Goal: Task Accomplishment & Management: Complete application form

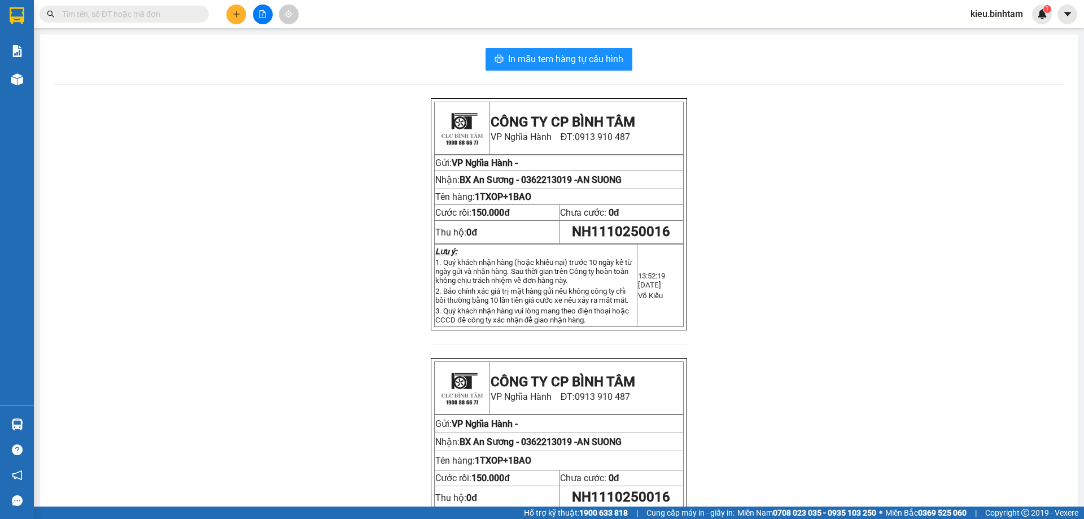
click at [240, 13] on icon "plus" at bounding box center [237, 14] width 8 height 8
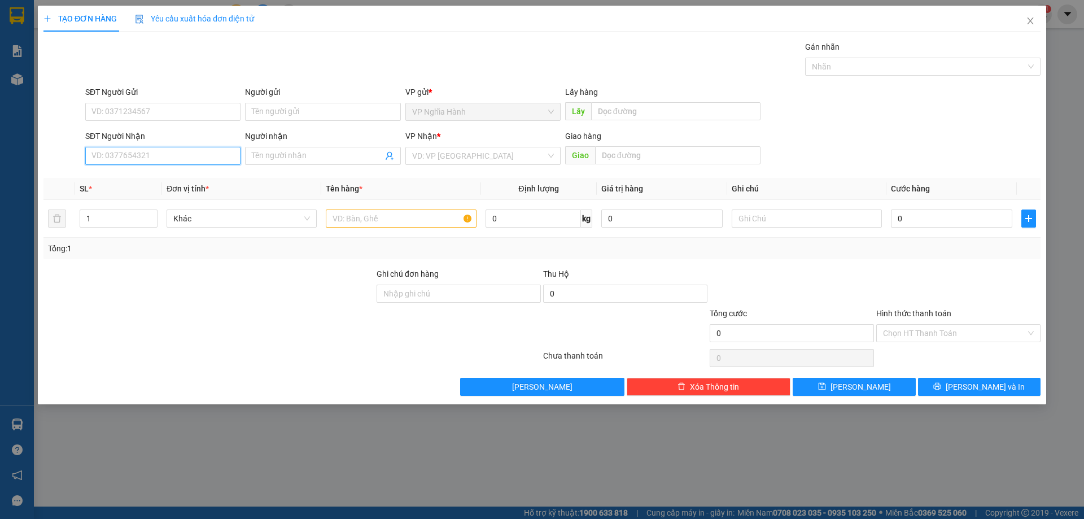
click at [120, 156] on input "SĐT Người Nhận" at bounding box center [162, 156] width 155 height 18
type input "0868634254"
click at [121, 170] on div "0868634254" at bounding box center [162, 178] width 155 height 18
type input "80.000"
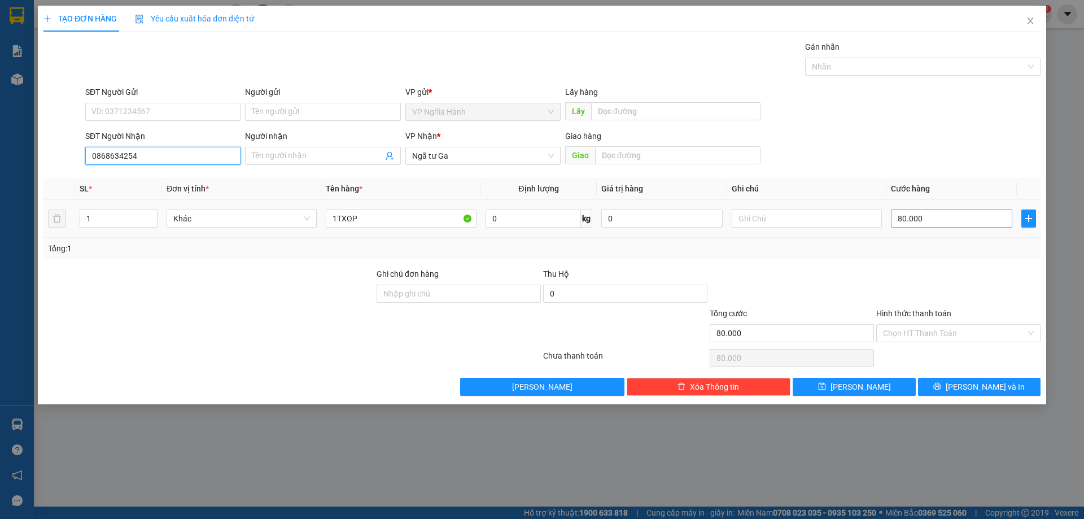
type input "0868634254"
click at [949, 225] on input "80.000" at bounding box center [951, 218] width 121 height 18
type input "1"
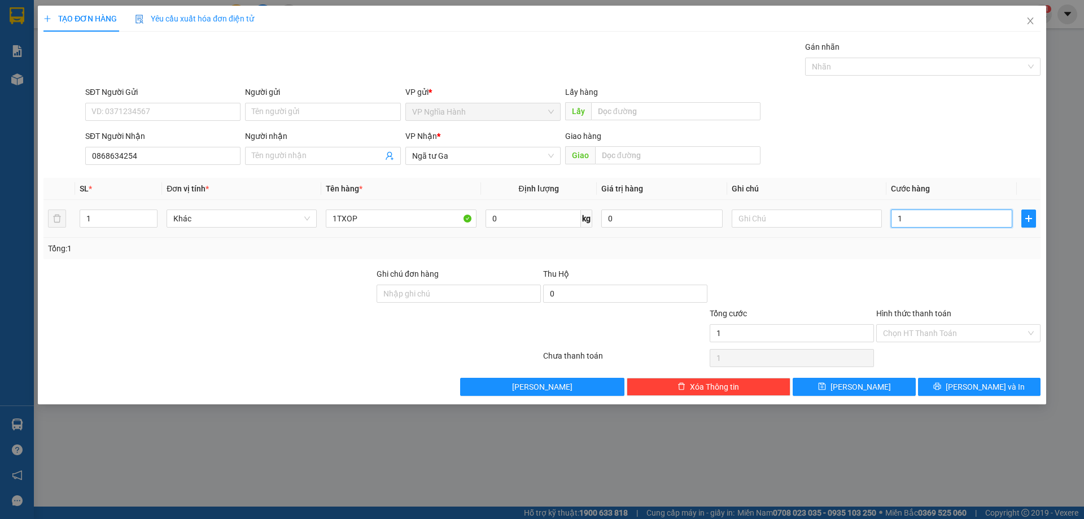
type input "12"
type input "120"
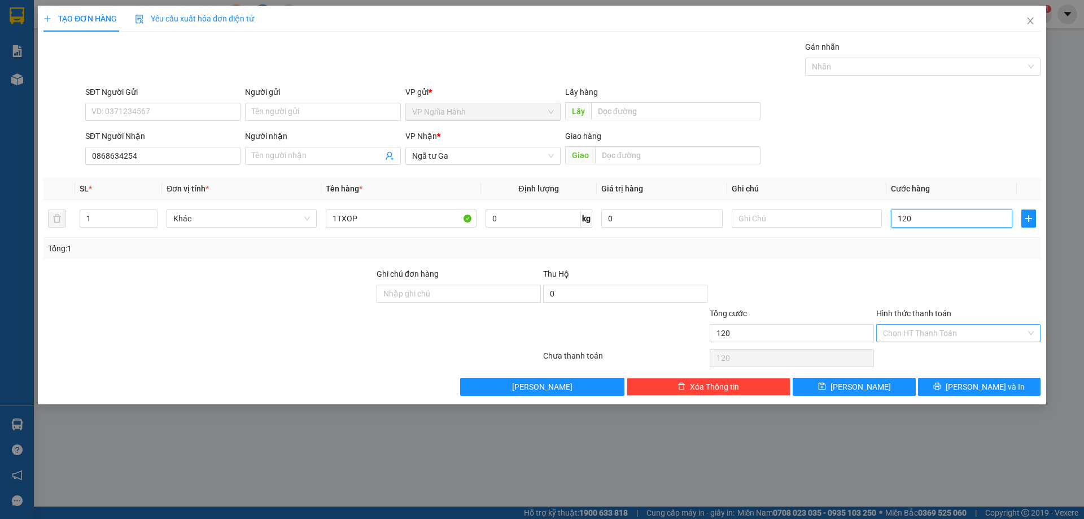
type input "120"
type input "120.000"
click at [911, 331] on input "Hình thức thanh toán" at bounding box center [954, 333] width 143 height 17
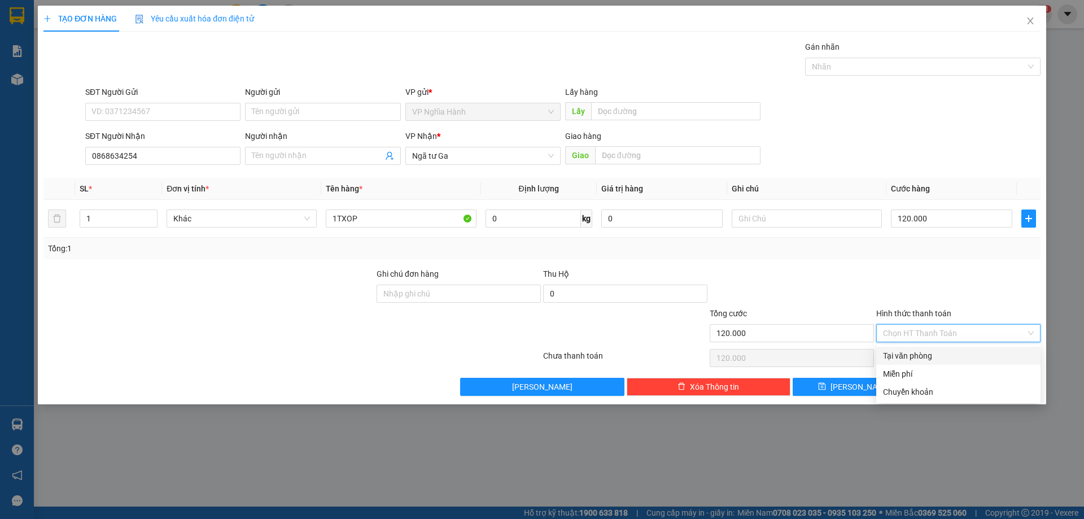
click at [915, 356] on div "Tại văn phòng" at bounding box center [958, 355] width 151 height 12
type input "0"
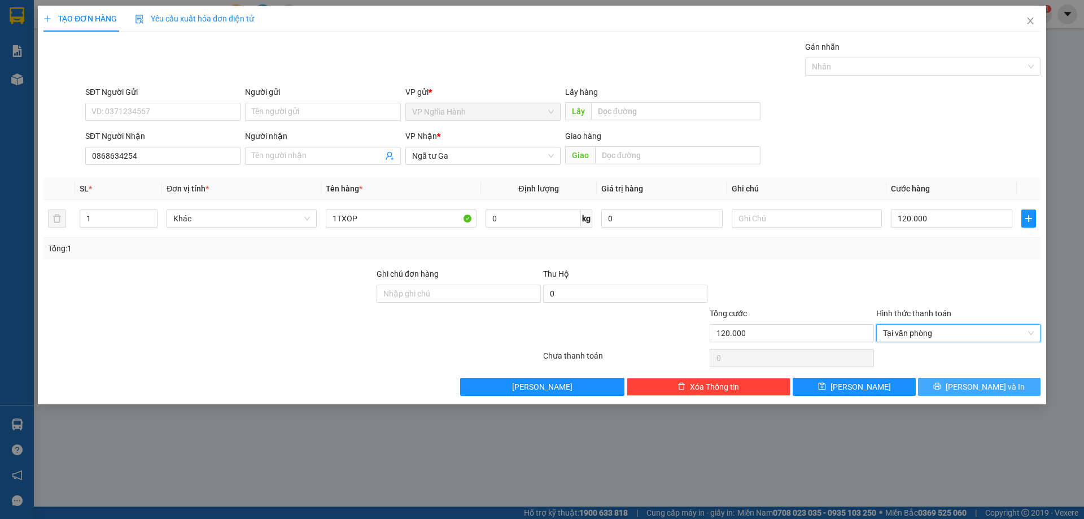
click at [991, 395] on button "Lưu và In" at bounding box center [979, 387] width 123 height 18
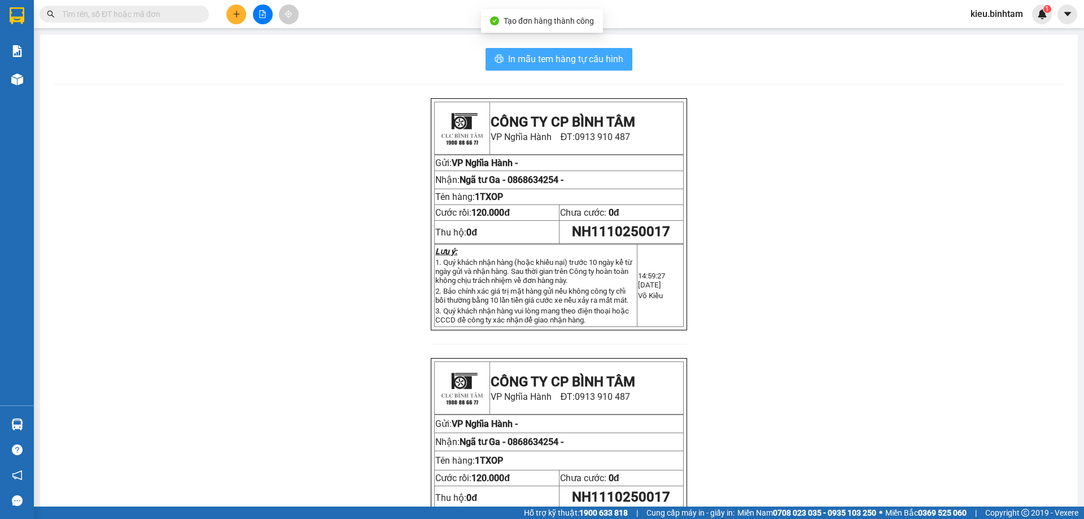
click at [605, 56] on span "In mẫu tem hàng tự cấu hình" at bounding box center [565, 59] width 115 height 14
click at [238, 11] on icon "plus" at bounding box center [237, 14] width 8 height 8
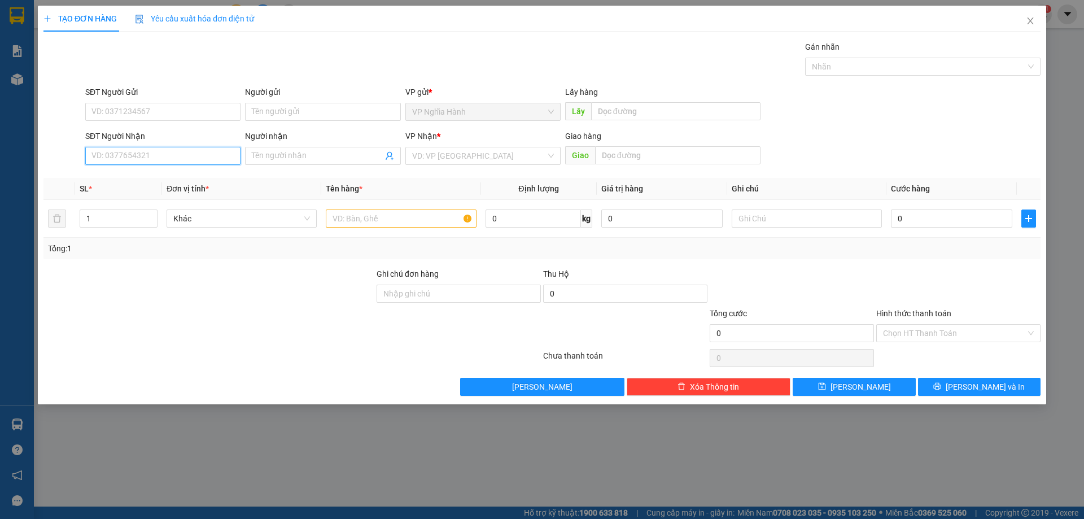
click at [111, 156] on input "SĐT Người Nhận" at bounding box center [162, 156] width 155 height 18
type input "0375119691"
click at [144, 186] on div "0375119691" at bounding box center [162, 178] width 155 height 18
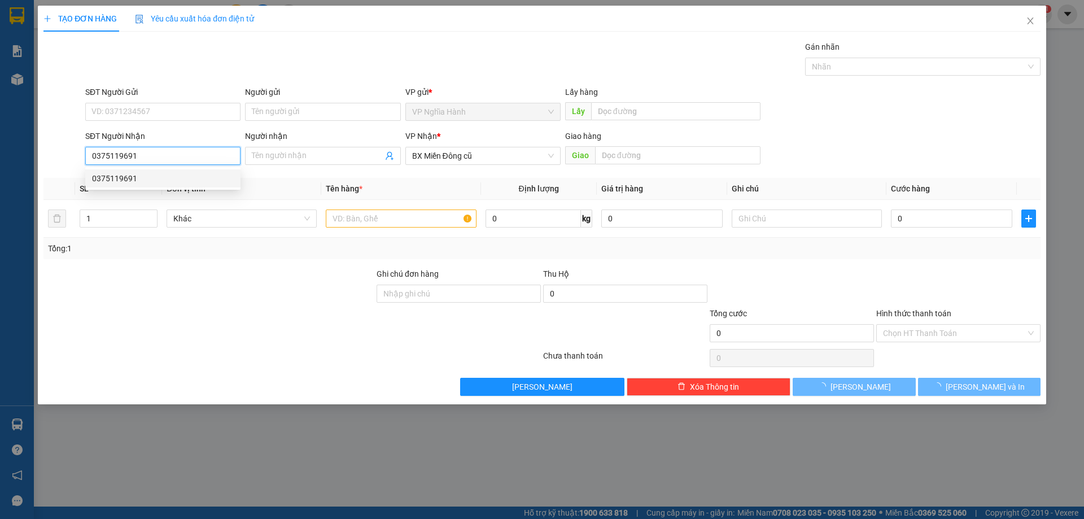
type input "150.000"
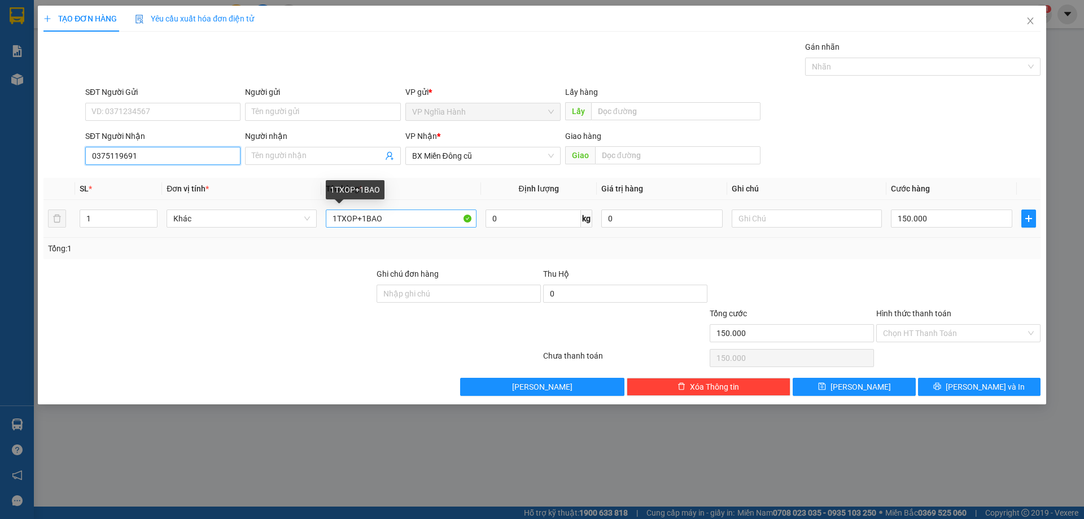
type input "0375119691"
drag, startPoint x: 413, startPoint y: 217, endPoint x: 358, endPoint y: 221, distance: 54.9
click at [358, 221] on input "1TXOP+1BAO" at bounding box center [401, 218] width 150 height 18
type input "1TXOP"
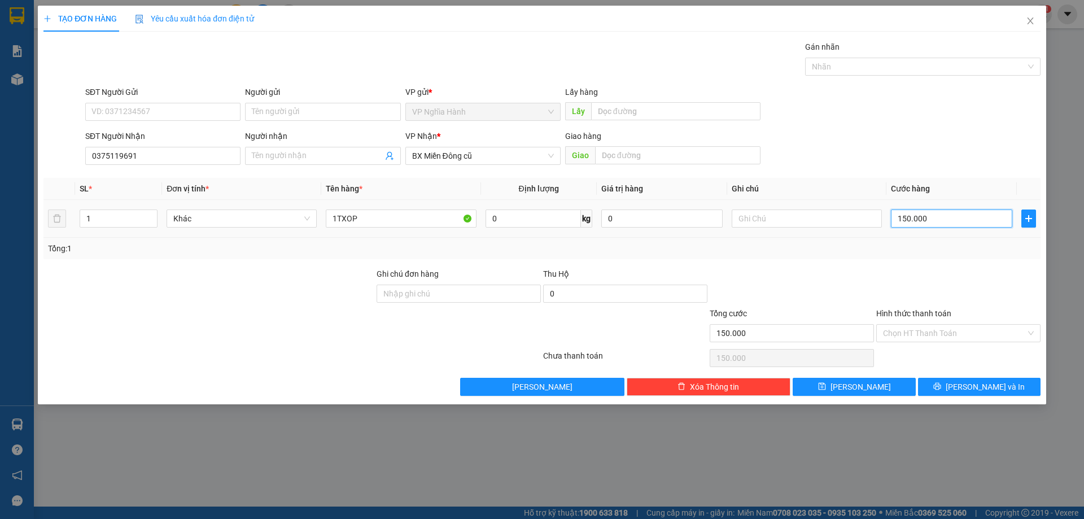
click at [937, 219] on input "150.000" at bounding box center [951, 218] width 121 height 18
type input "7"
type input "70"
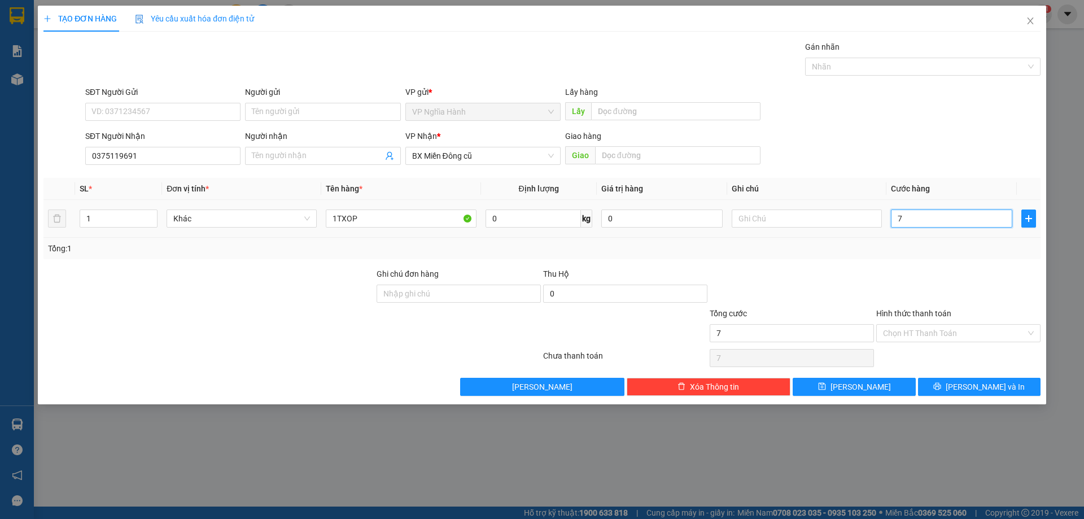
type input "70"
type input "70.000"
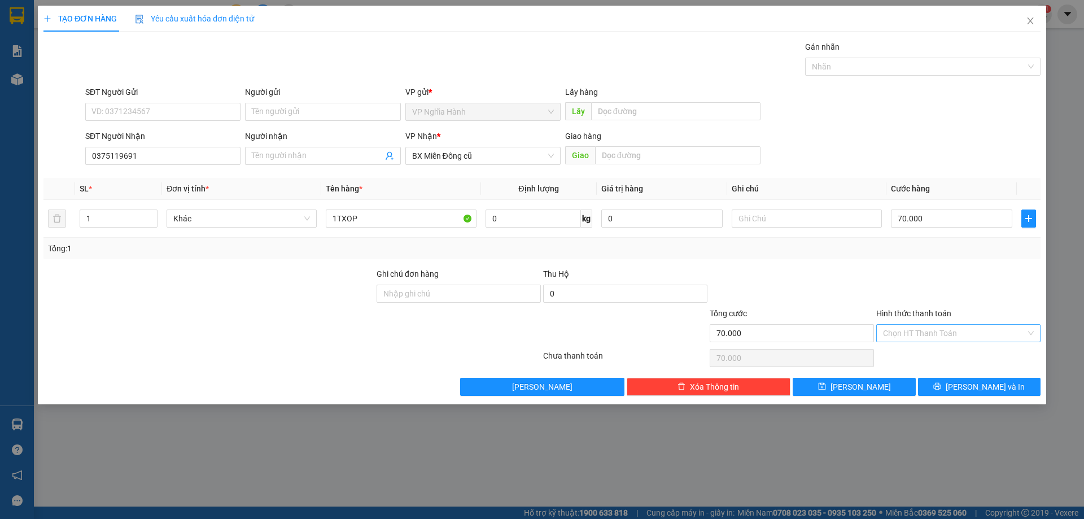
click at [938, 326] on input "Hình thức thanh toán" at bounding box center [954, 333] width 143 height 17
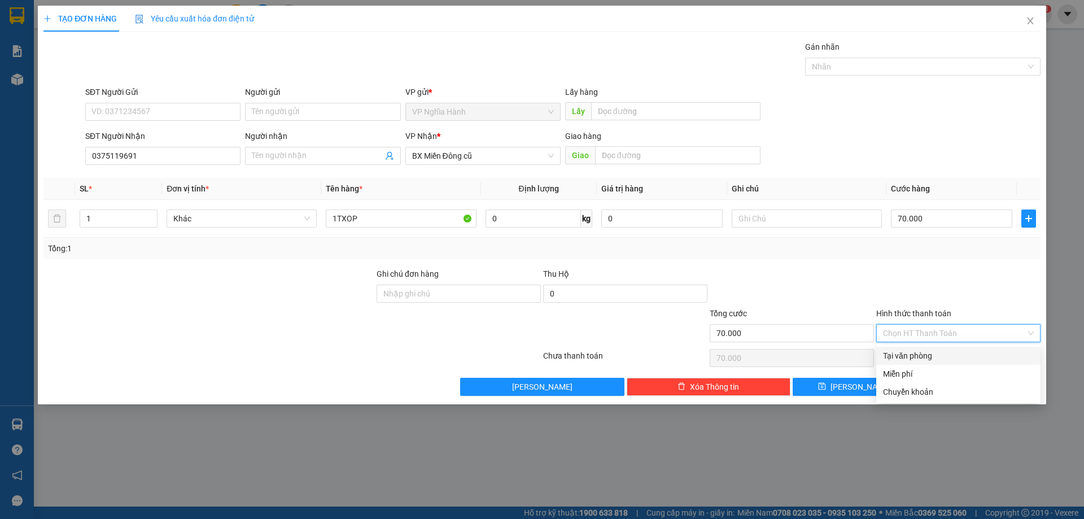
click at [951, 355] on div "Tại văn phòng" at bounding box center [958, 355] width 151 height 12
type input "0"
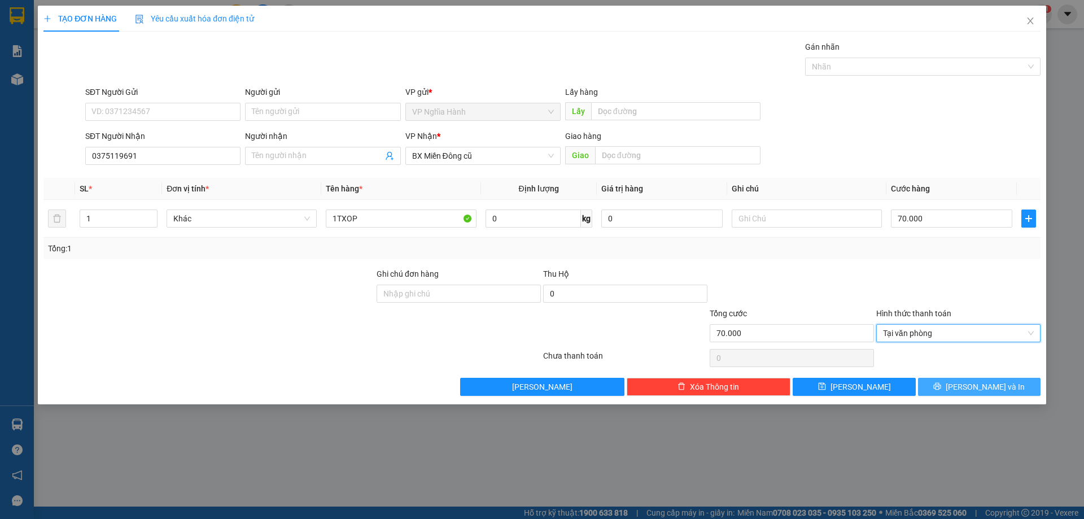
click at [941, 386] on icon "printer" at bounding box center [937, 386] width 8 height 8
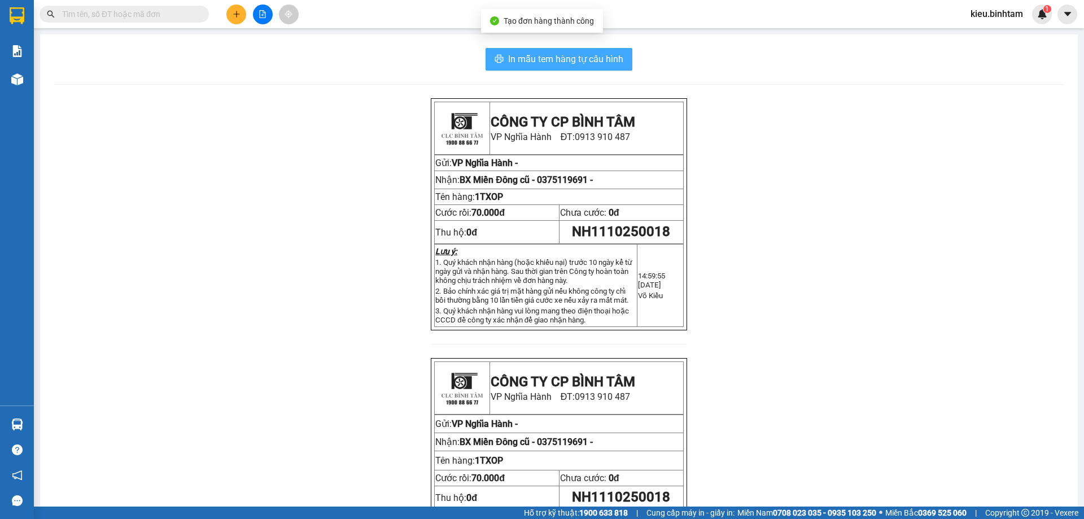
drag, startPoint x: 535, startPoint y: 63, endPoint x: 791, endPoint y: 130, distance: 264.4
click at [536, 63] on span "In mẫu tem hàng tự cấu hình" at bounding box center [565, 59] width 115 height 14
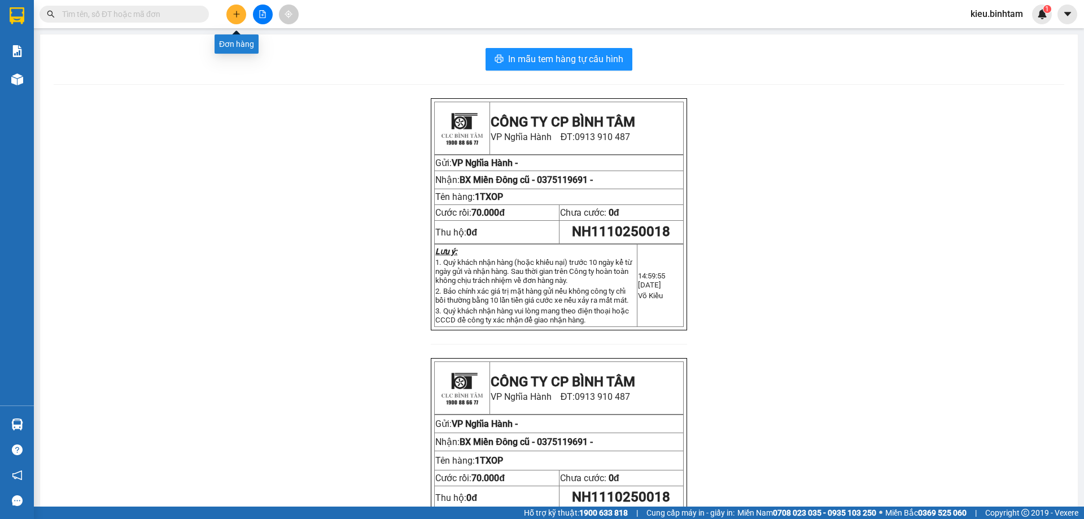
click at [233, 14] on icon "plus" at bounding box center [237, 14] width 8 height 8
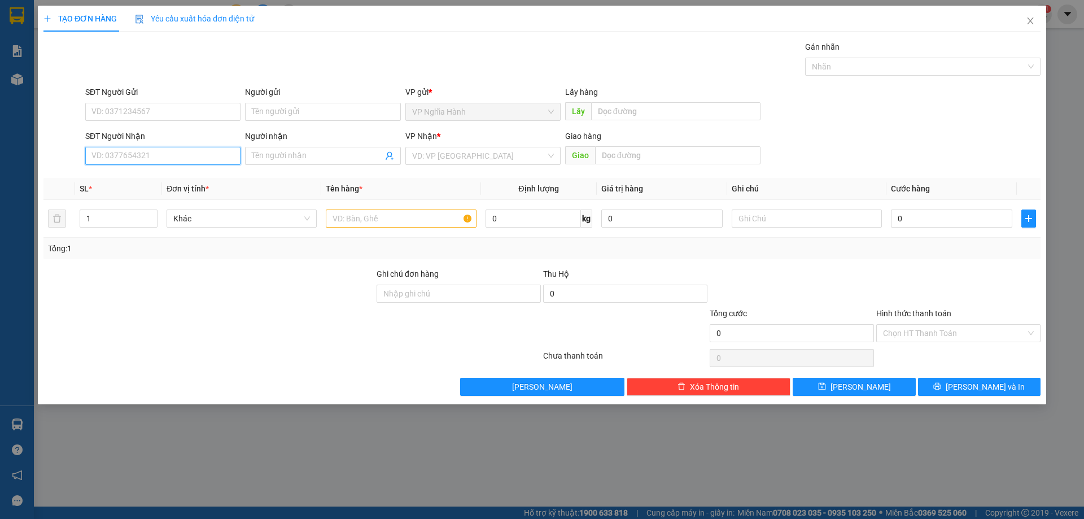
click at [141, 150] on input "SĐT Người Nhận" at bounding box center [162, 156] width 155 height 18
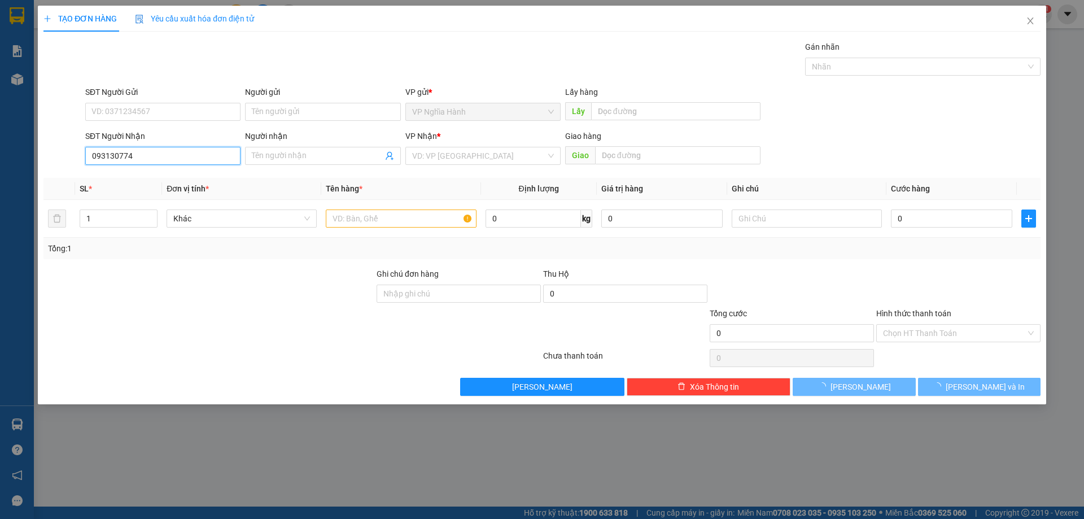
type input "0931307747"
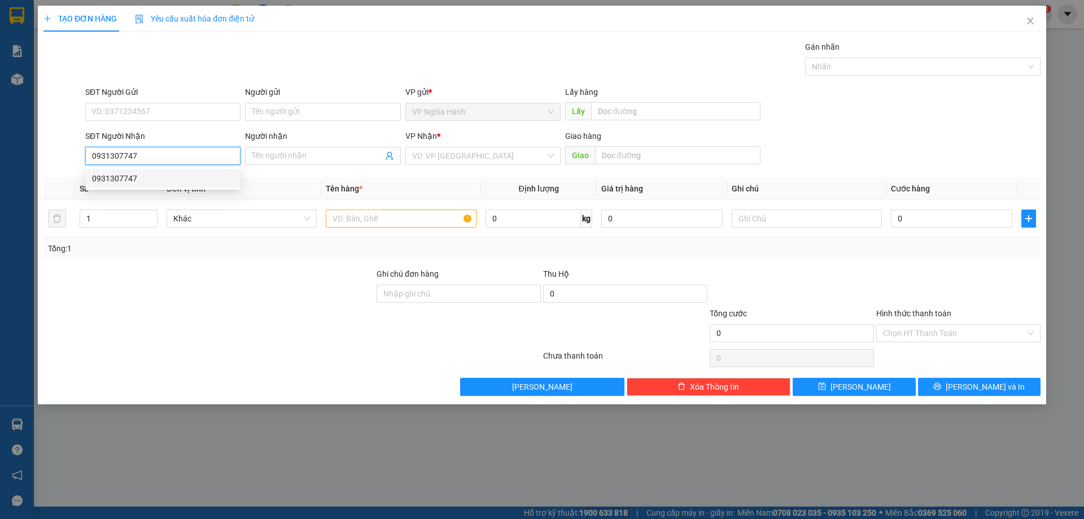
click at [131, 178] on div "0931307747" at bounding box center [163, 178] width 142 height 12
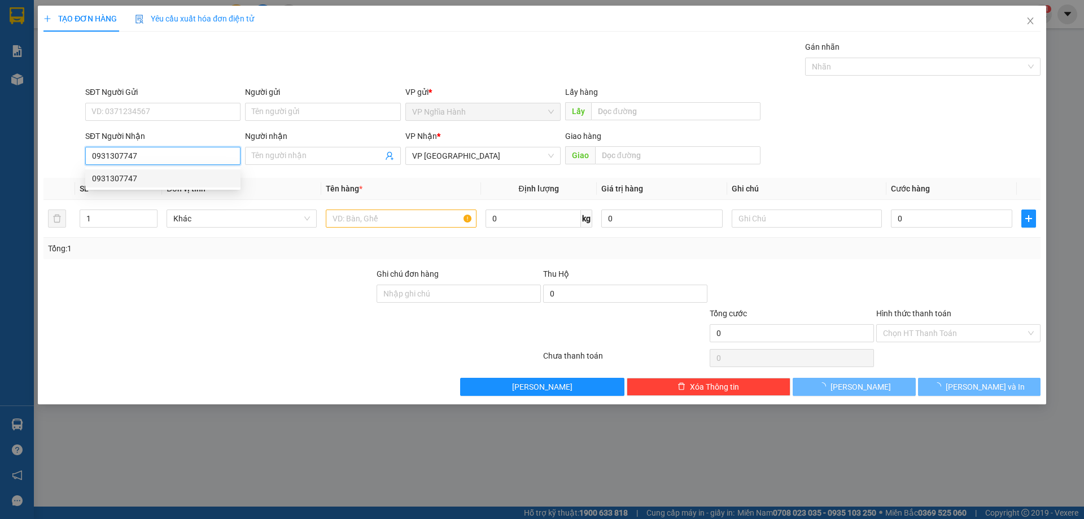
type input "80.000"
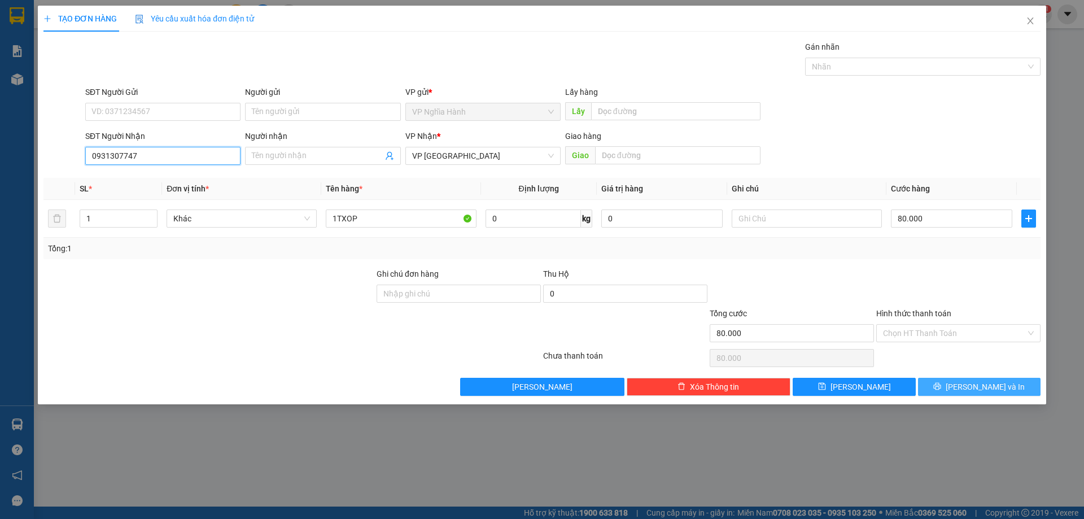
type input "0931307747"
click at [947, 390] on button "Lưu và In" at bounding box center [979, 387] width 123 height 18
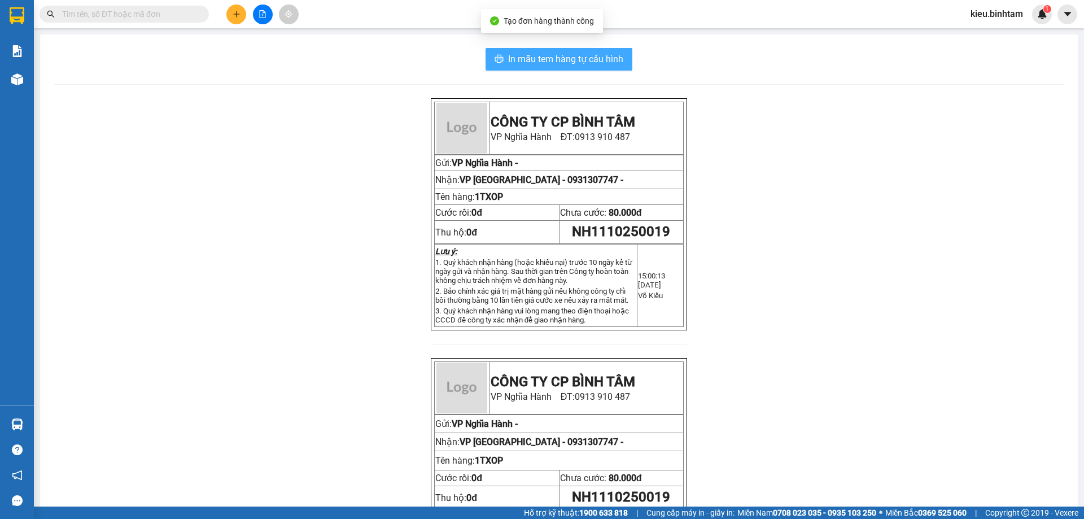
click at [594, 58] on span "In mẫu tem hàng tự cấu hình" at bounding box center [565, 59] width 115 height 14
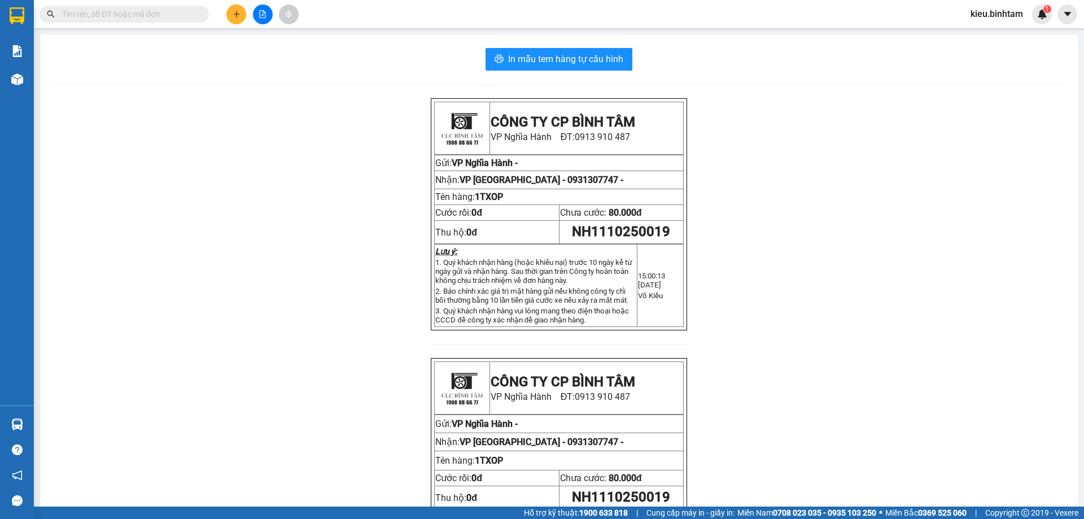
click at [224, 15] on div at bounding box center [262, 15] width 85 height 20
click at [238, 12] on icon "plus" at bounding box center [237, 14] width 8 height 8
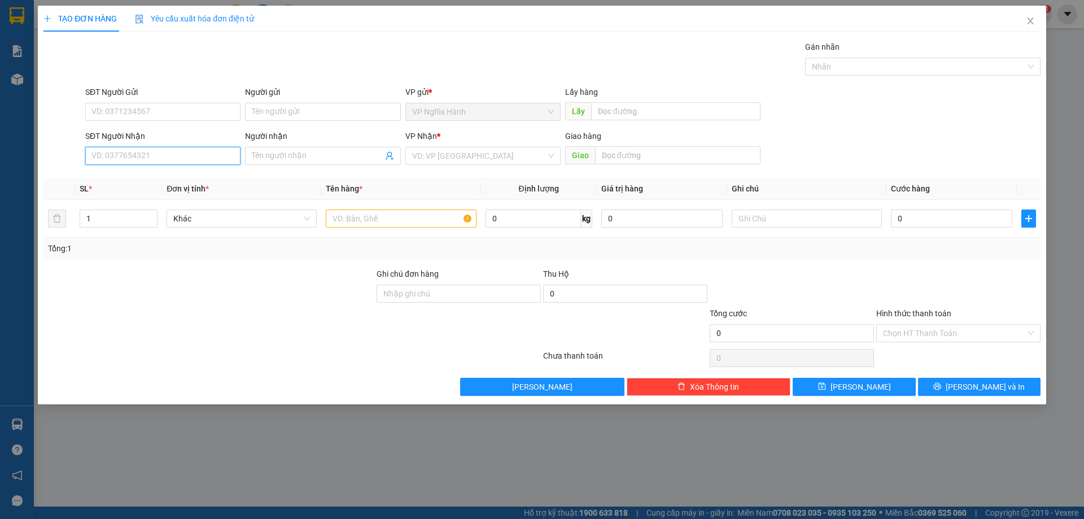
click at [121, 152] on input "SĐT Người Nhận" at bounding box center [162, 156] width 155 height 18
click at [119, 157] on input "08657200700" at bounding box center [162, 156] width 155 height 18
type input "0865720700"
click at [121, 182] on div "0865720700" at bounding box center [163, 178] width 142 height 12
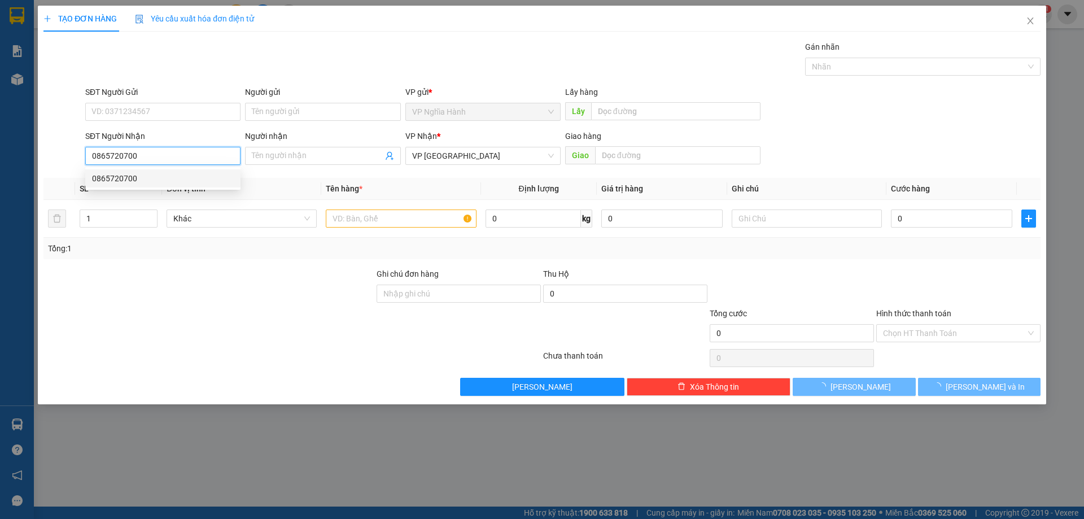
type input "550.000"
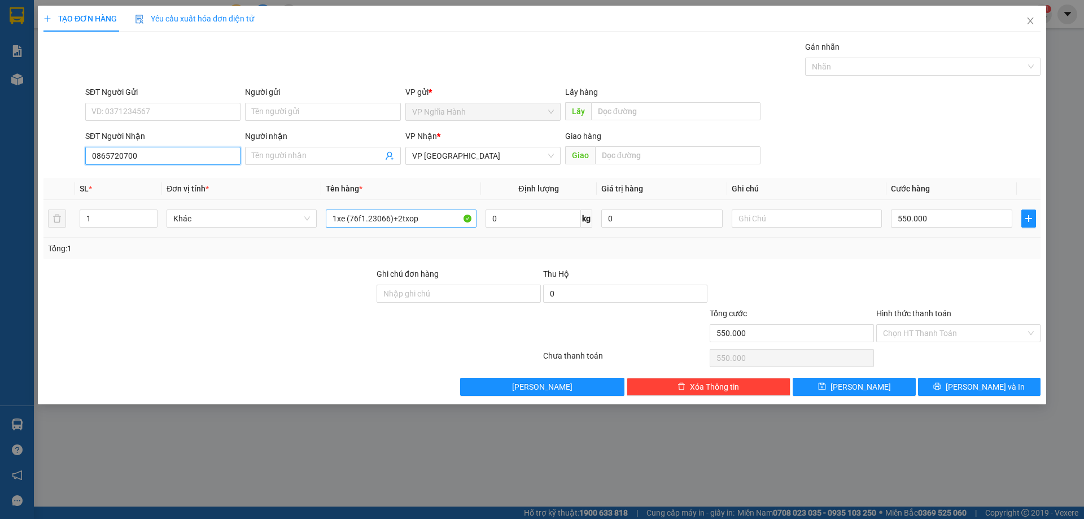
type input "0865720700"
drag, startPoint x: 394, startPoint y: 219, endPoint x: 212, endPoint y: 222, distance: 181.3
click at [214, 225] on tr "1 Khác 1xe (76f1.23066)+2txop 0 kg 0 550.000" at bounding box center [541, 219] width 997 height 38
type input "1TXOP TRANG"
click at [938, 219] on input "550.000" at bounding box center [951, 218] width 121 height 18
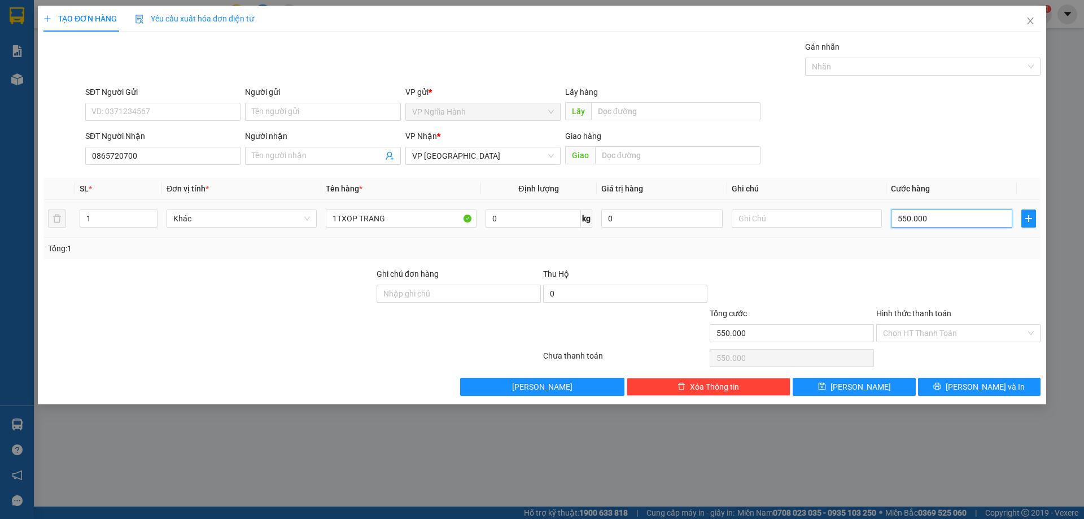
type input "1"
type input "10"
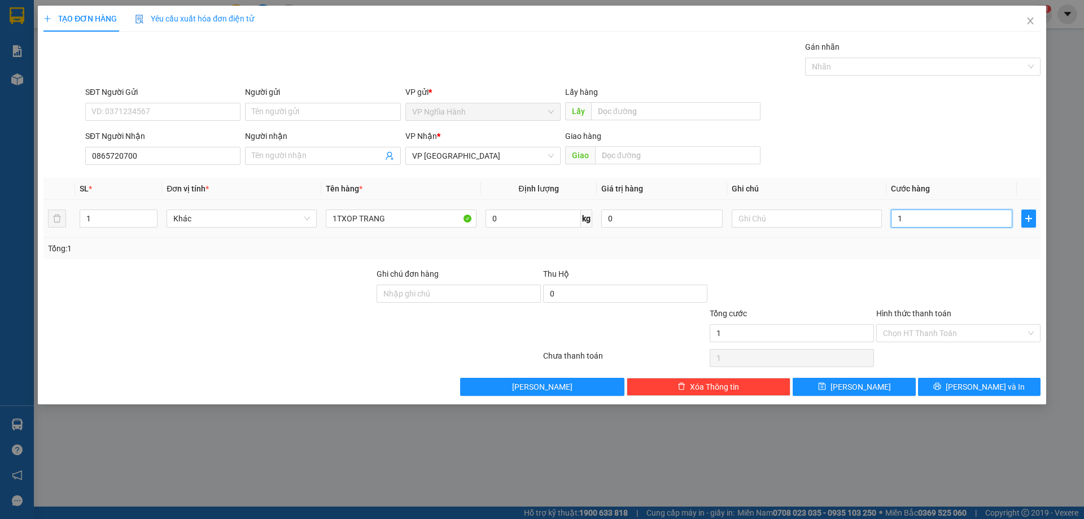
type input "10"
type input "100"
type input "100.000"
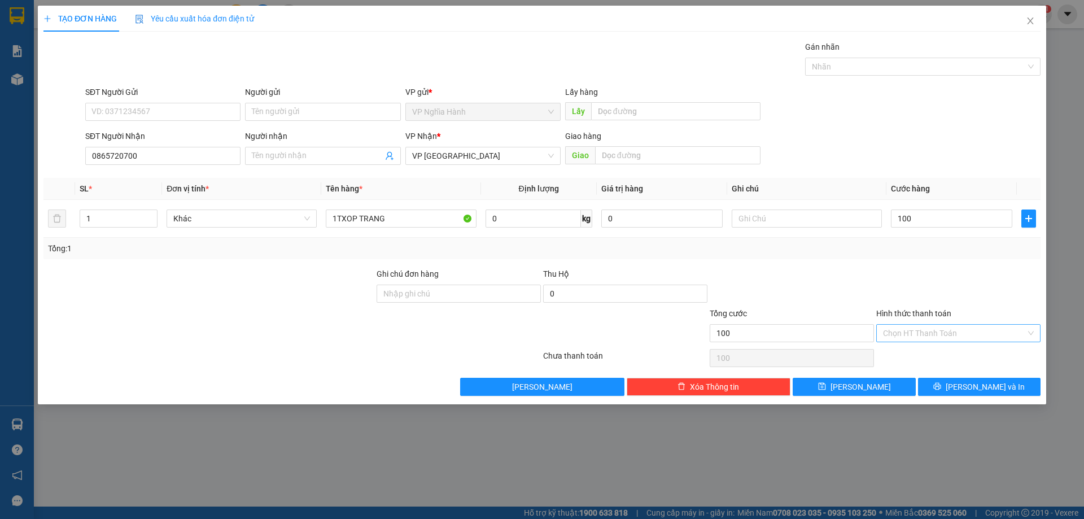
type input "100.000"
click at [915, 333] on input "Hình thức thanh toán" at bounding box center [954, 333] width 143 height 17
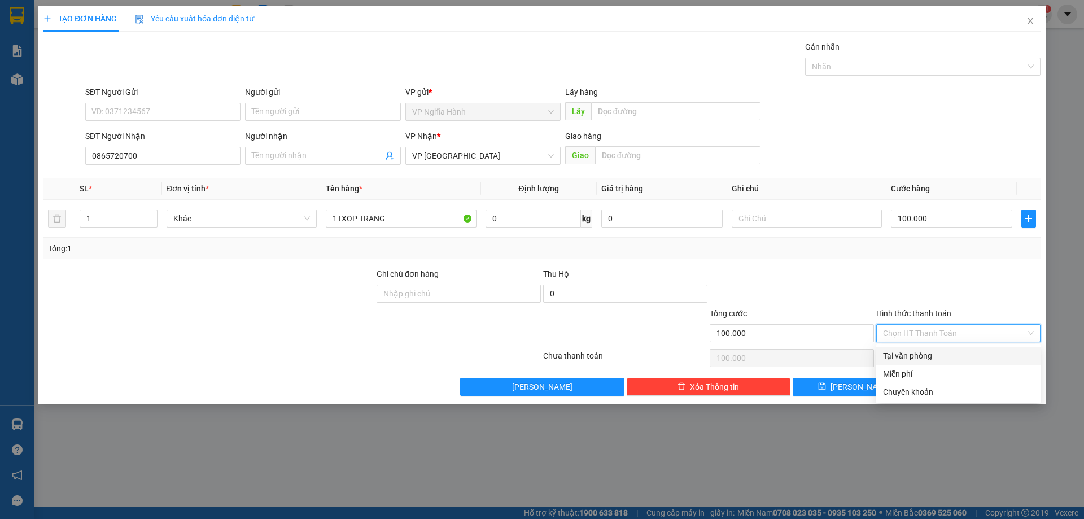
drag, startPoint x: 921, startPoint y: 355, endPoint x: 937, endPoint y: 355, distance: 15.3
click at [923, 355] on div "Tại văn phòng" at bounding box center [958, 355] width 151 height 12
type input "0"
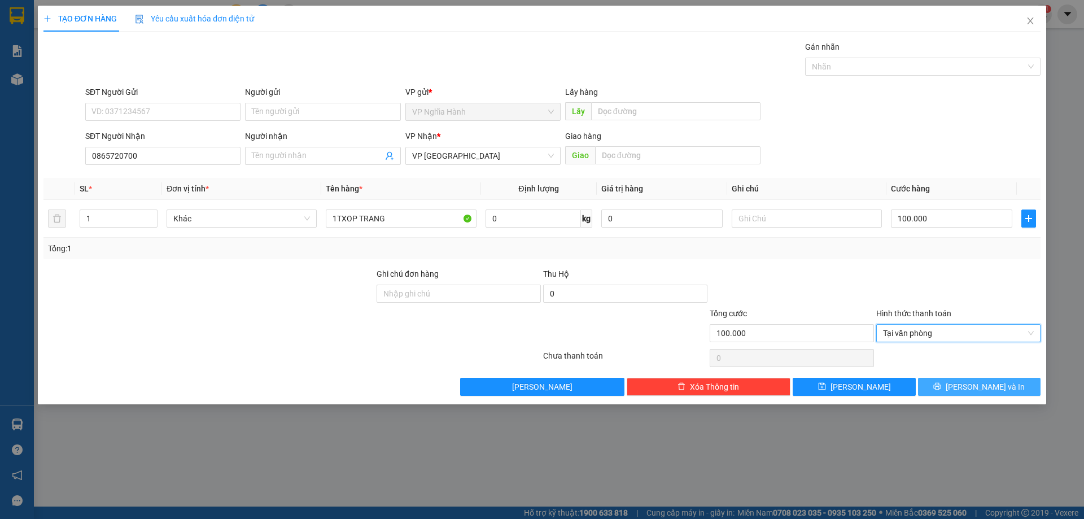
click at [968, 384] on button "Lưu và In" at bounding box center [979, 387] width 123 height 18
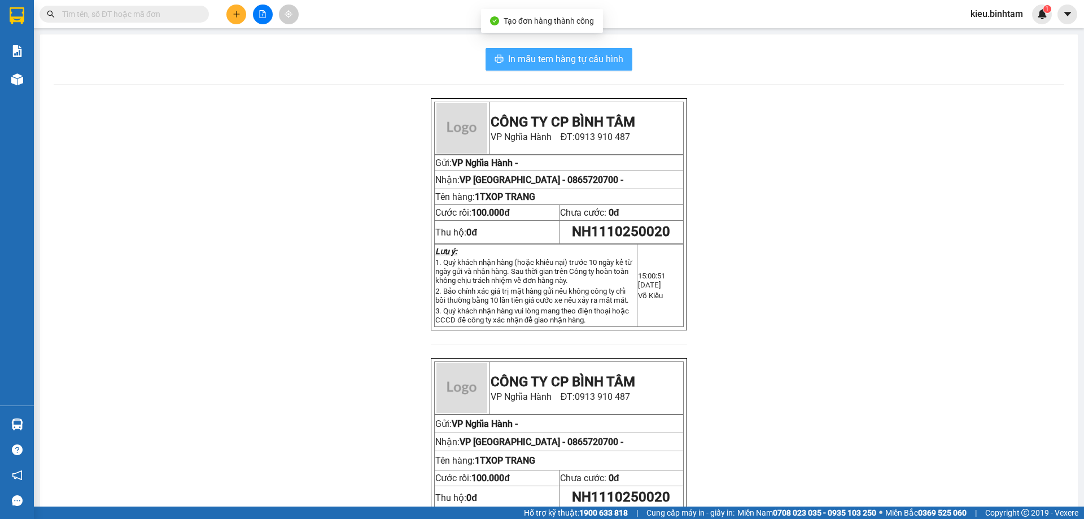
click at [601, 58] on span "In mẫu tem hàng tự cấu hình" at bounding box center [565, 59] width 115 height 14
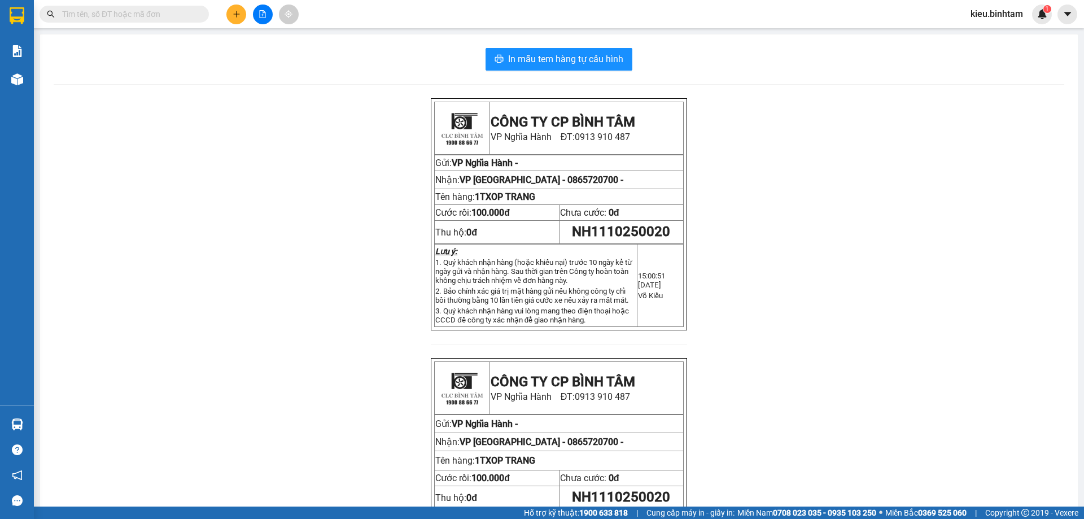
click at [234, 14] on icon "plus" at bounding box center [237, 14] width 8 height 8
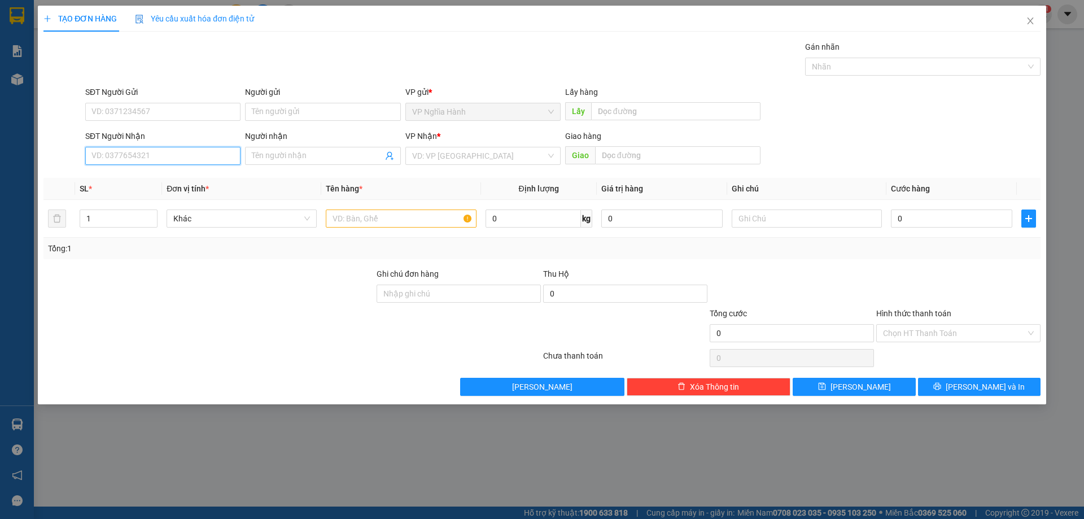
click at [142, 159] on input "SĐT Người Nhận" at bounding box center [162, 156] width 155 height 18
type input "0377066529"
drag, startPoint x: 130, startPoint y: 179, endPoint x: 548, endPoint y: 290, distance: 432.4
click at [129, 178] on div "0377066529 - ANH" at bounding box center [163, 178] width 142 height 12
type input "ANH"
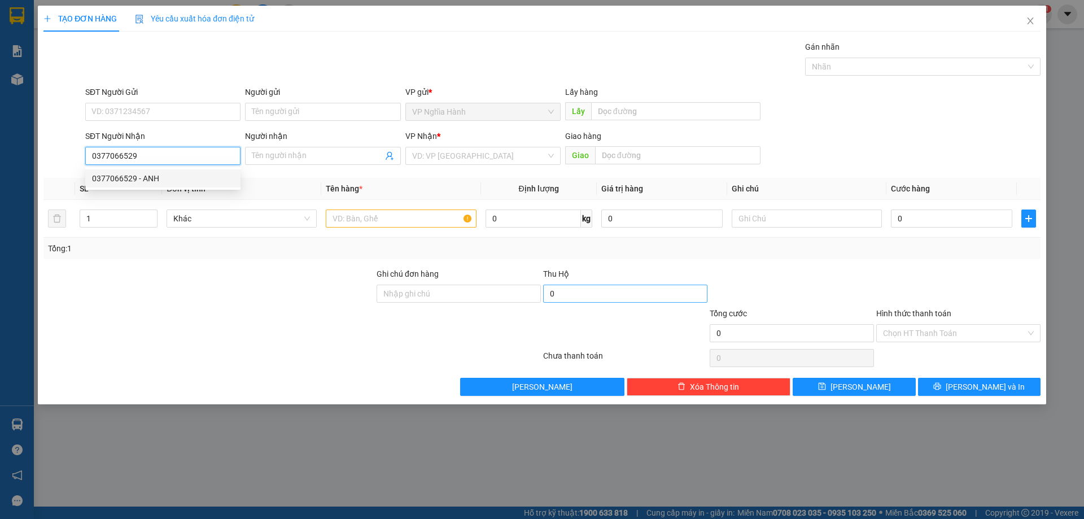
type input "AN SUONG"
type input "150.000"
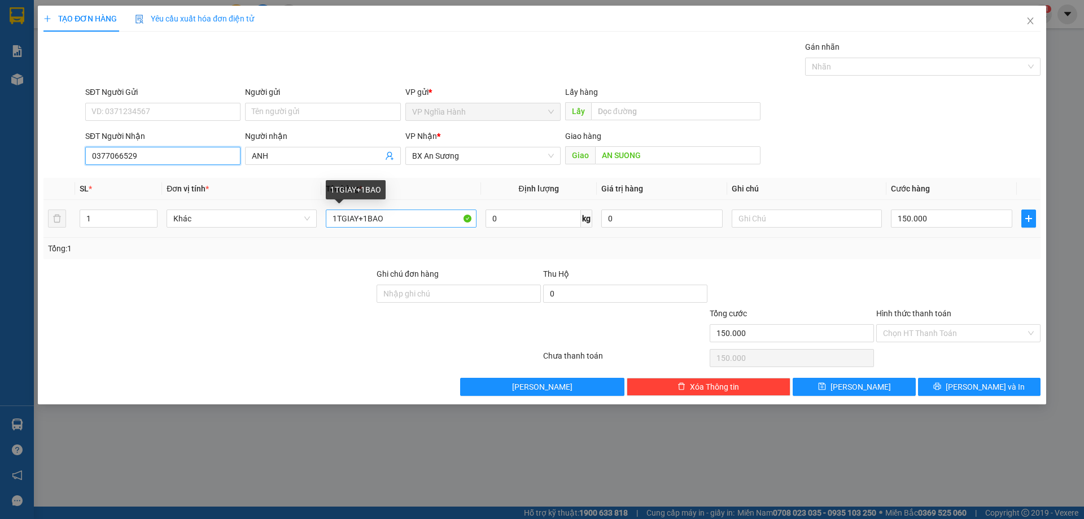
type input "0377066529"
drag, startPoint x: 360, startPoint y: 217, endPoint x: 231, endPoint y: 247, distance: 132.6
click at [238, 245] on div "SL * Đơn vị tính * Tên hàng * Định lượng Giá trị hàng Ghi chú Cước hàng 1 Khác …" at bounding box center [541, 218] width 997 height 81
type input "1BAO"
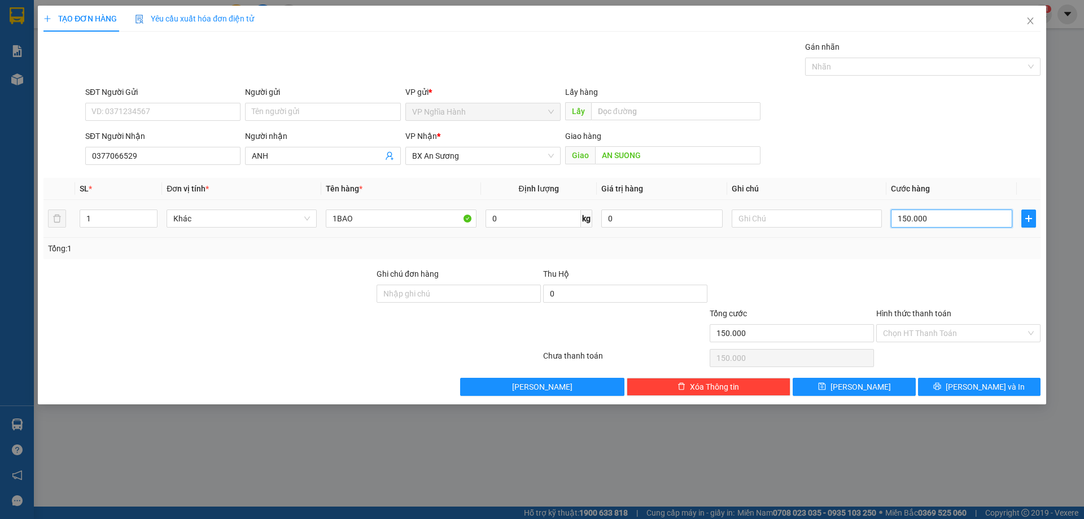
click at [983, 213] on input "150.000" at bounding box center [951, 218] width 121 height 18
type input "7"
type input "70"
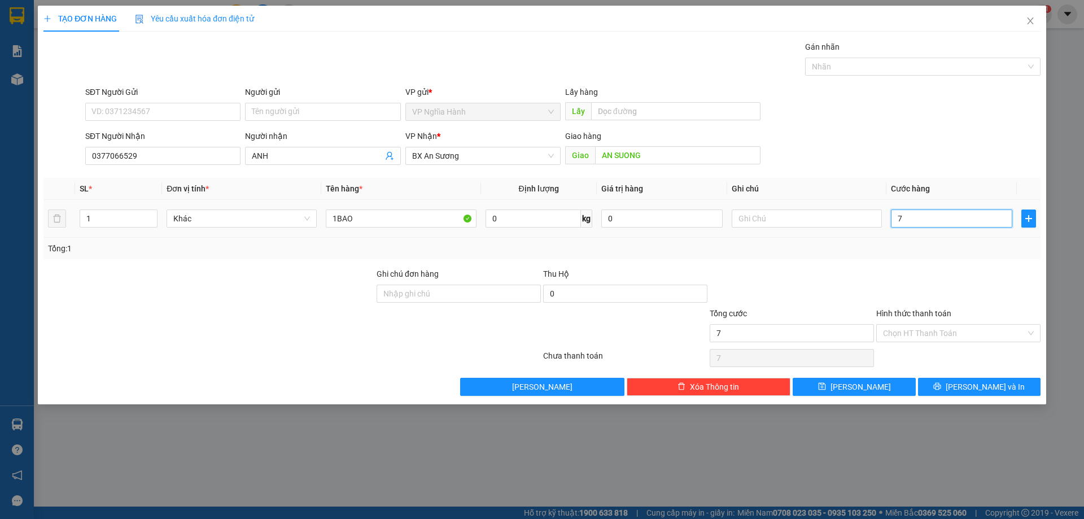
type input "70"
type input "70.000"
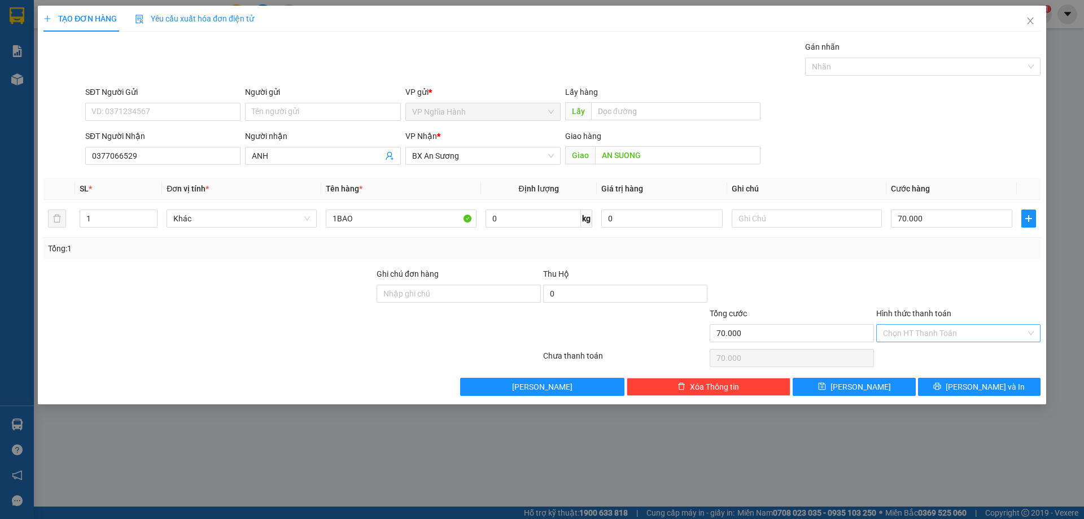
click at [982, 332] on input "Hình thức thanh toán" at bounding box center [954, 333] width 143 height 17
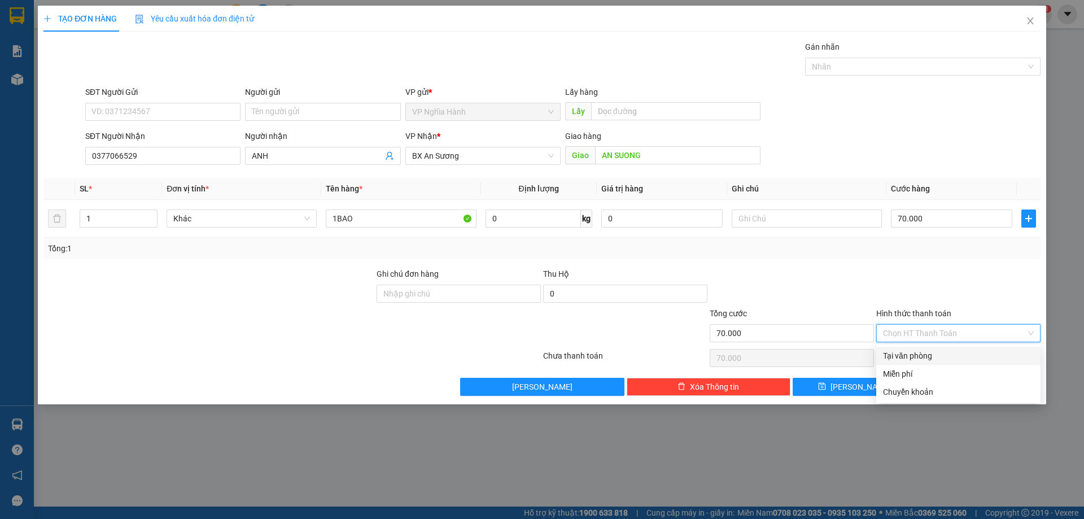
click at [960, 351] on div "Tại văn phòng" at bounding box center [958, 355] width 151 height 12
type input "0"
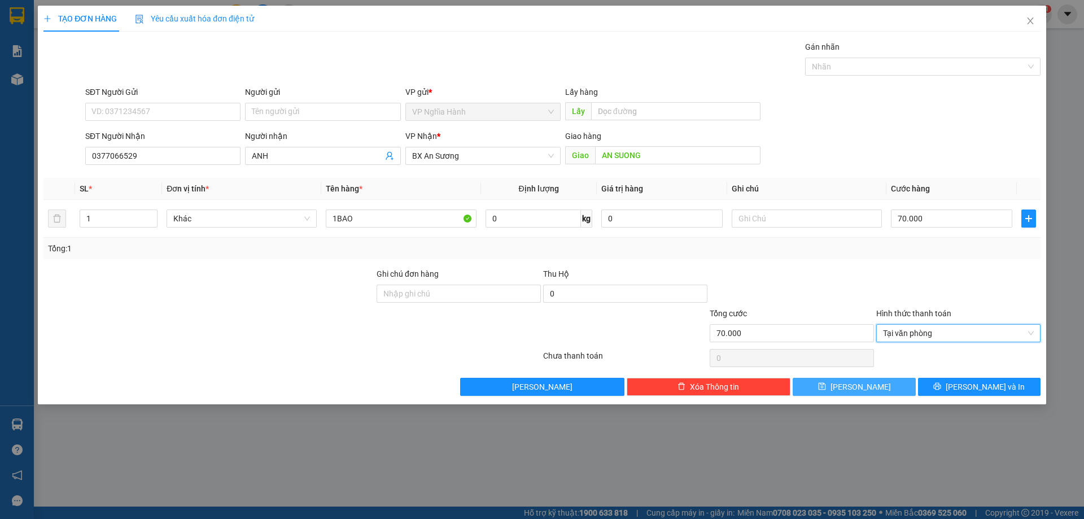
click at [854, 383] on span "Lưu" at bounding box center [861, 387] width 60 height 12
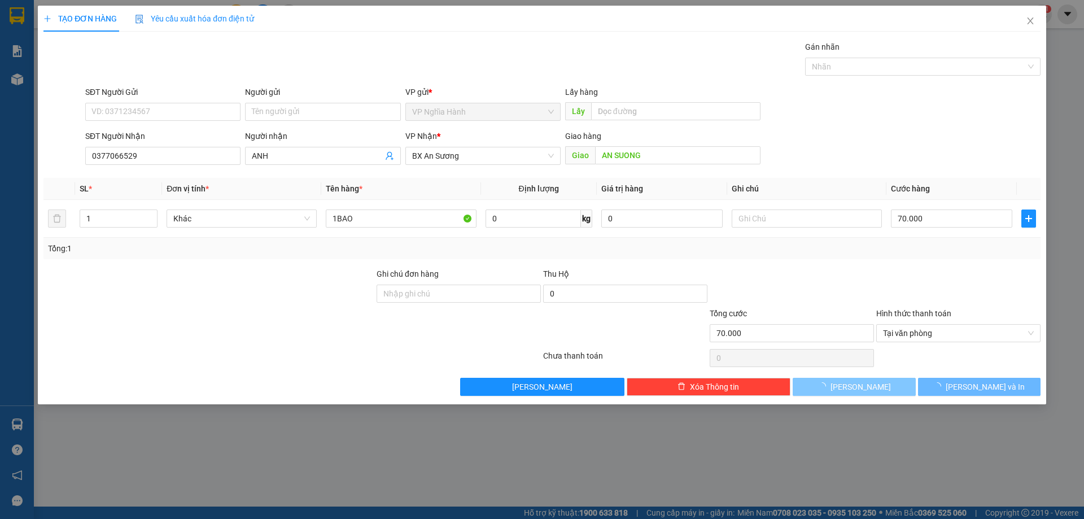
type input "0"
